Goal: Information Seeking & Learning: Learn about a topic

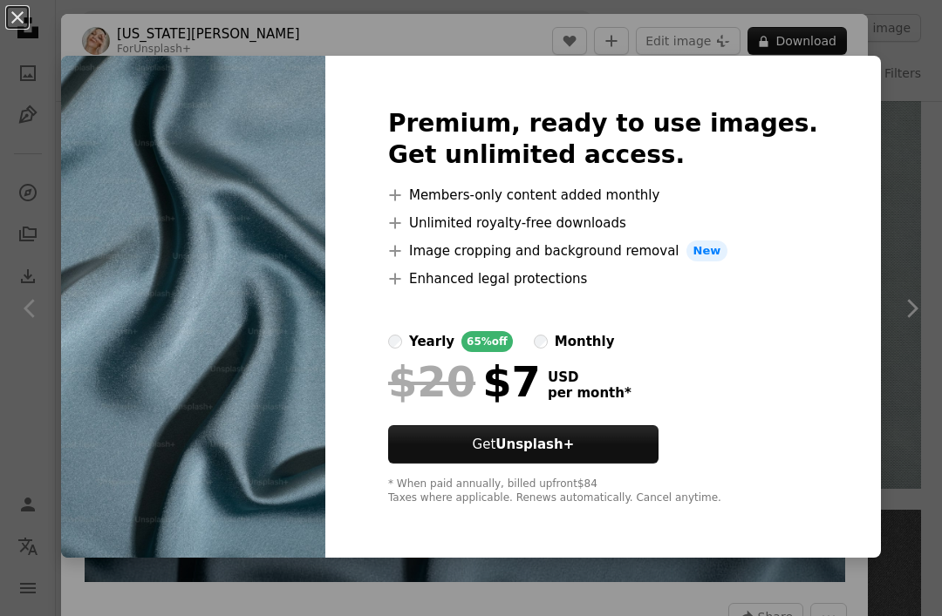
scroll to position [773, 0]
click at [602, 44] on div "An X shape Premium, ready to use images. Get unlimited access. A plus sign Memb…" at bounding box center [471, 308] width 942 height 616
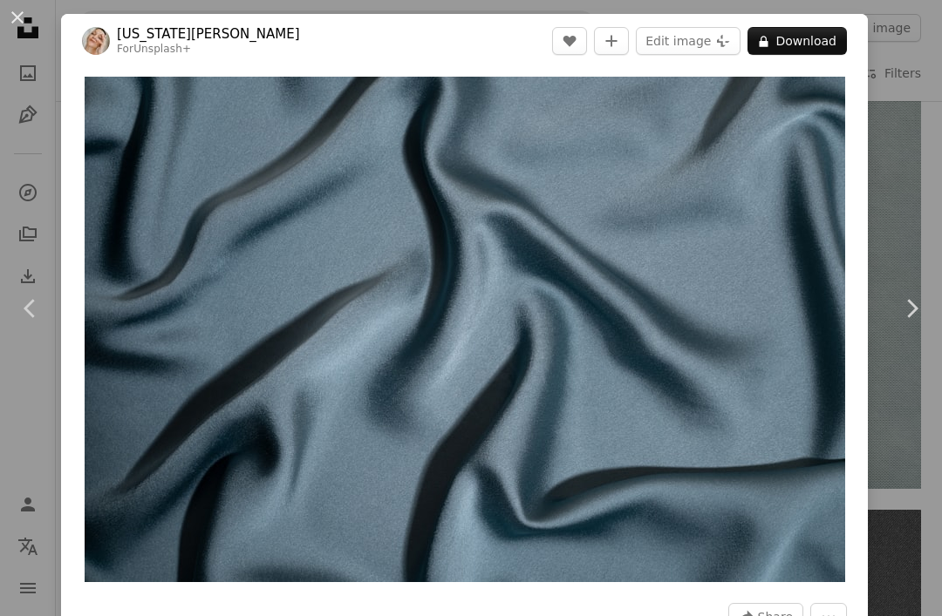
click at [912, 323] on icon "Chevron right" at bounding box center [911, 309] width 28 height 28
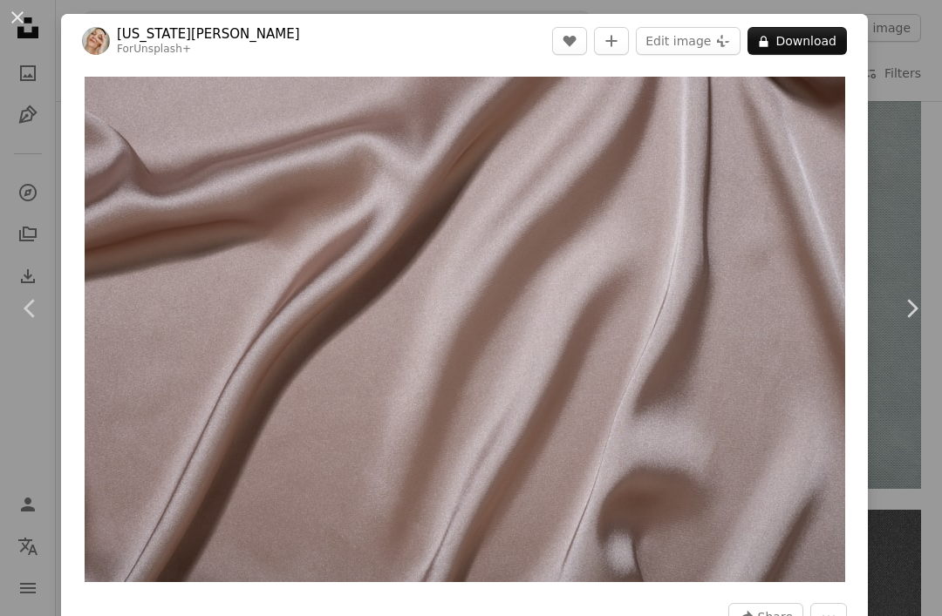
click at [939, 201] on div "An X shape Chevron left Chevron right [US_STATE][PERSON_NAME] For Unsplash+ A h…" at bounding box center [471, 308] width 942 height 616
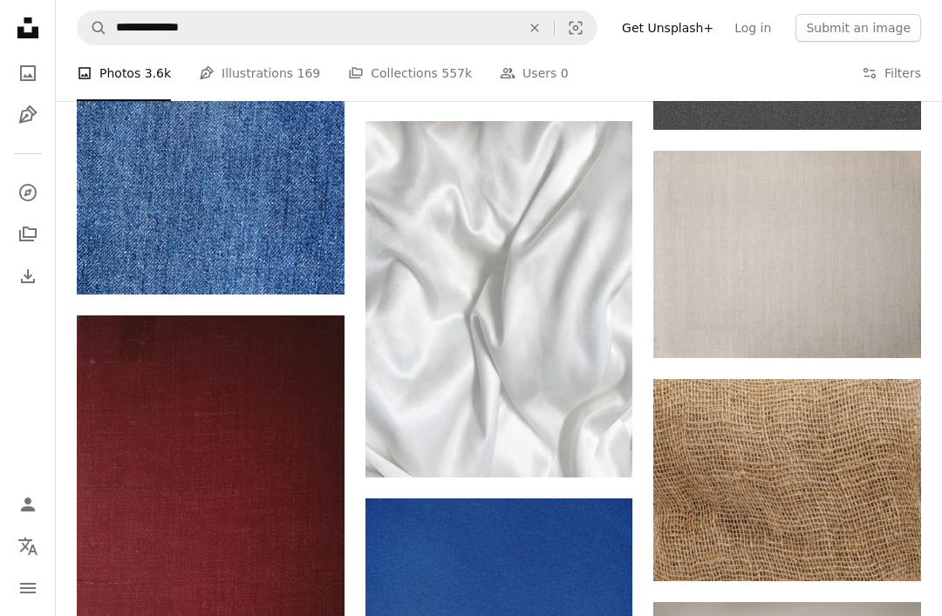
scroll to position [1356, 0]
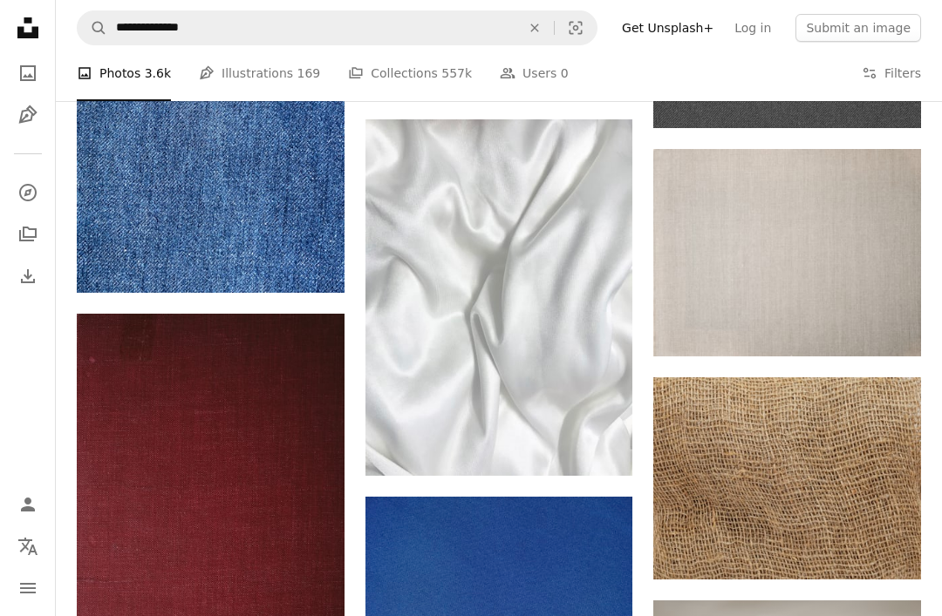
click at [586, 357] on img at bounding box center [499, 297] width 268 height 357
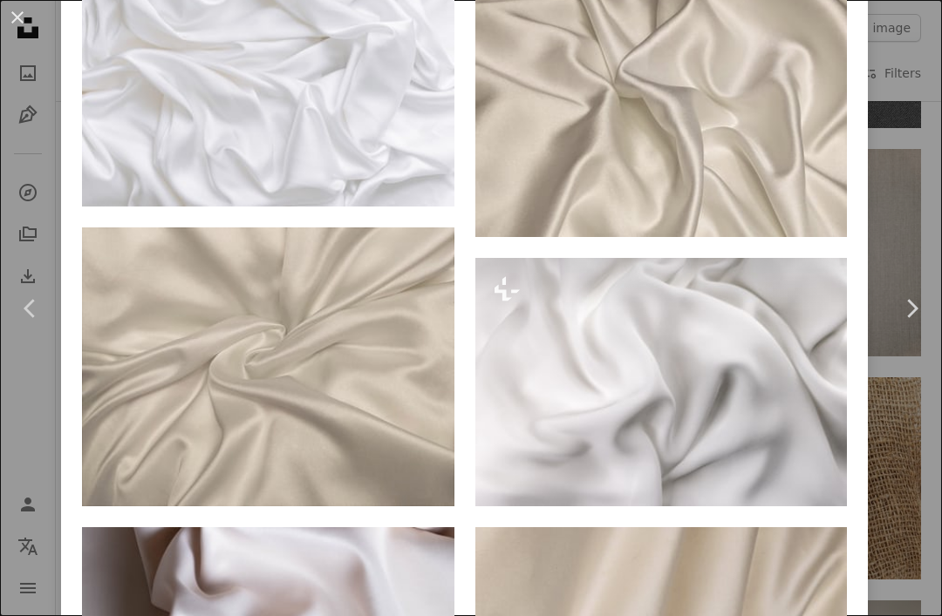
scroll to position [1301, 0]
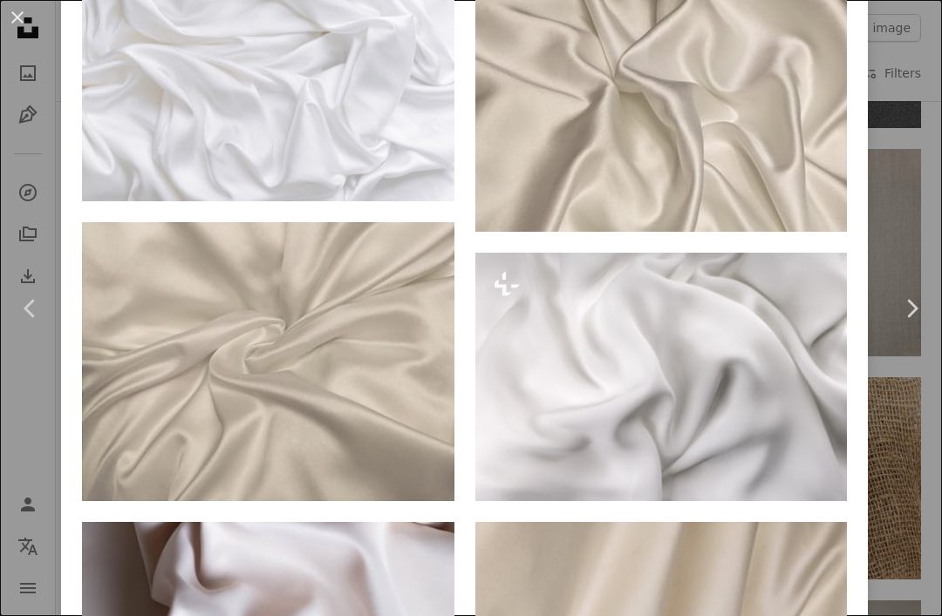
click at [751, 330] on img at bounding box center [661, 377] width 372 height 248
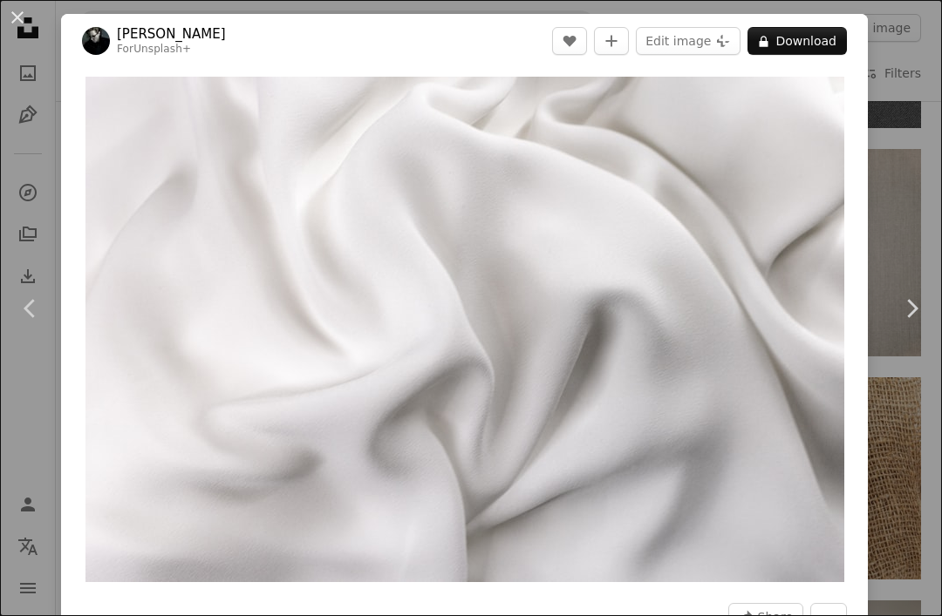
scroll to position [2398, 0]
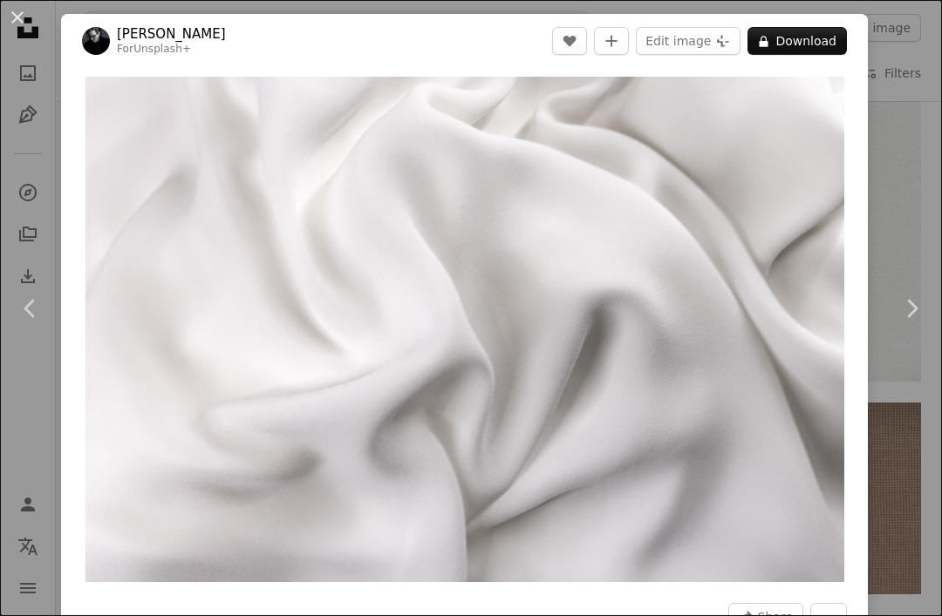
click at [917, 220] on div "An X shape Chevron left Chevron right [PERSON_NAME] For Unsplash+ A heart A plu…" at bounding box center [471, 308] width 942 height 616
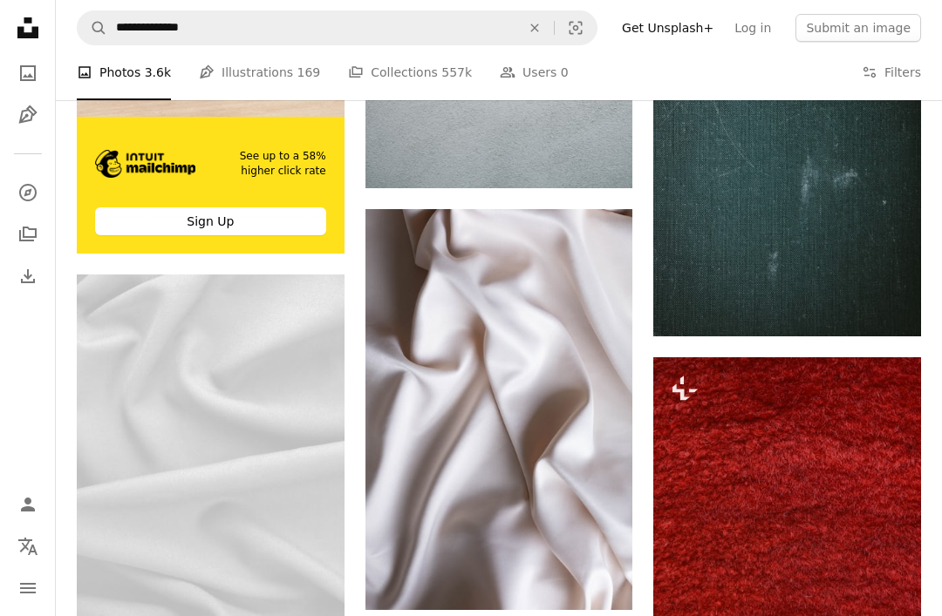
scroll to position [3718, 0]
click at [269, 524] on img at bounding box center [211, 453] width 268 height 357
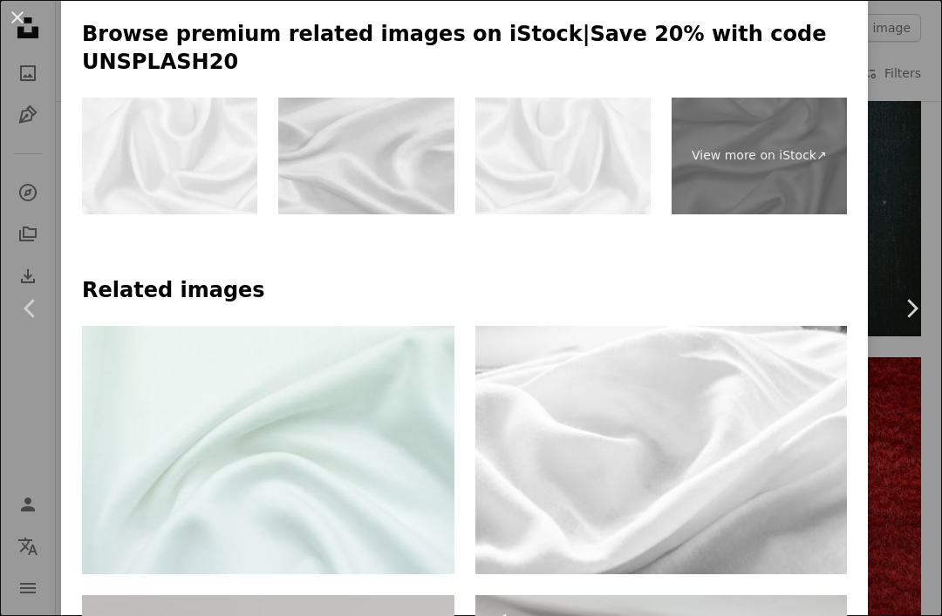
scroll to position [863, 0]
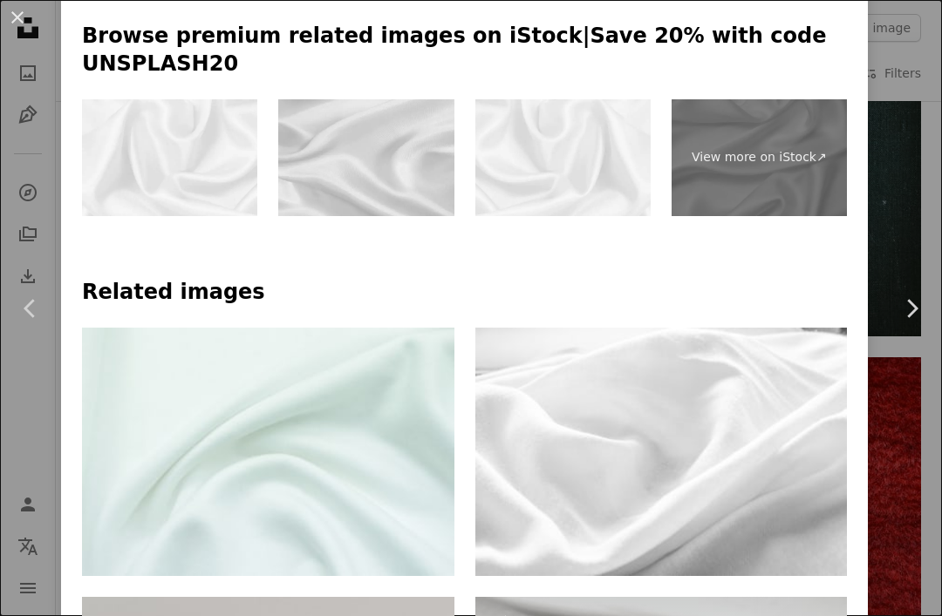
click at [415, 459] on img at bounding box center [268, 452] width 372 height 248
